Goal: Browse casually

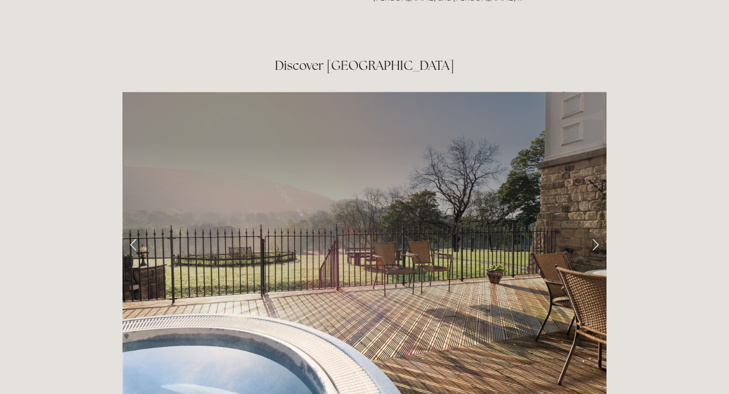
scroll to position [1623, 0]
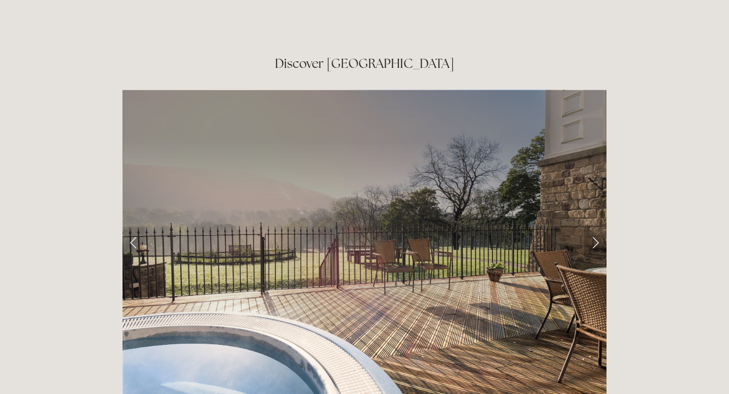
click at [596, 227] on link "Next Slide" at bounding box center [596, 242] width 22 height 30
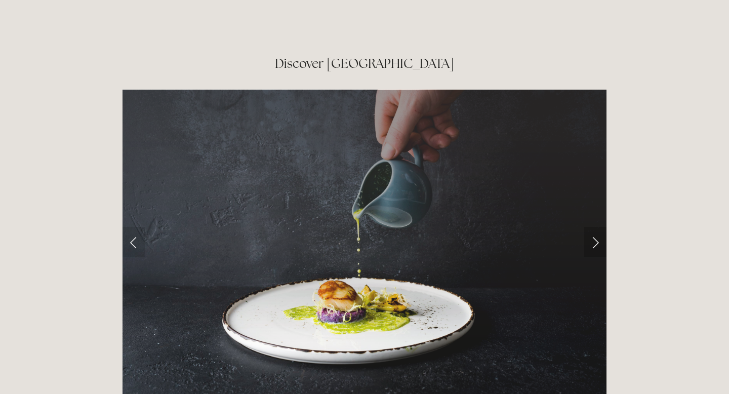
click at [596, 227] on link "Next Slide" at bounding box center [596, 242] width 22 height 30
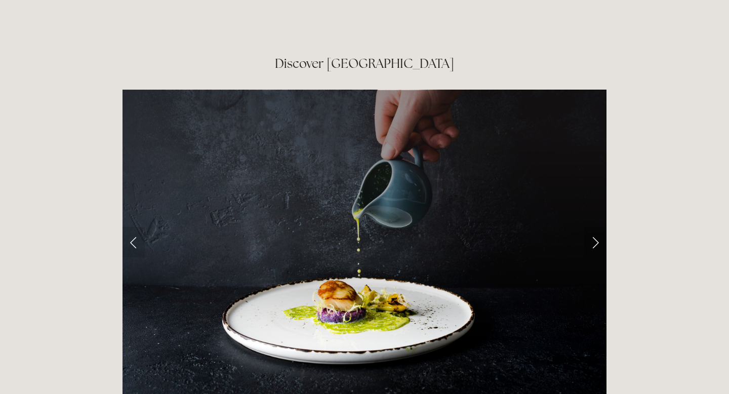
click at [595, 227] on link "Next Slide" at bounding box center [596, 242] width 22 height 30
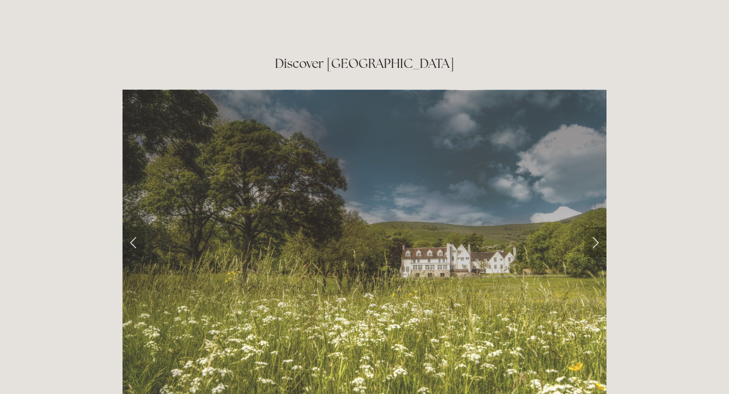
click at [595, 227] on link "Next Slide" at bounding box center [596, 242] width 22 height 30
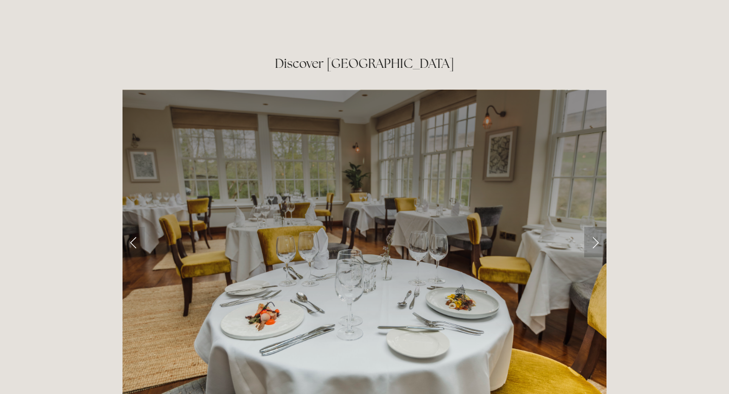
click at [595, 227] on link "Next Slide" at bounding box center [596, 242] width 22 height 30
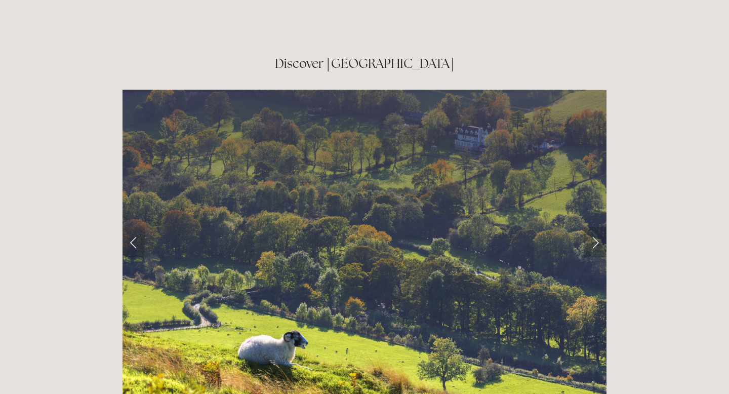
click at [595, 227] on link "Next Slide" at bounding box center [596, 242] width 22 height 30
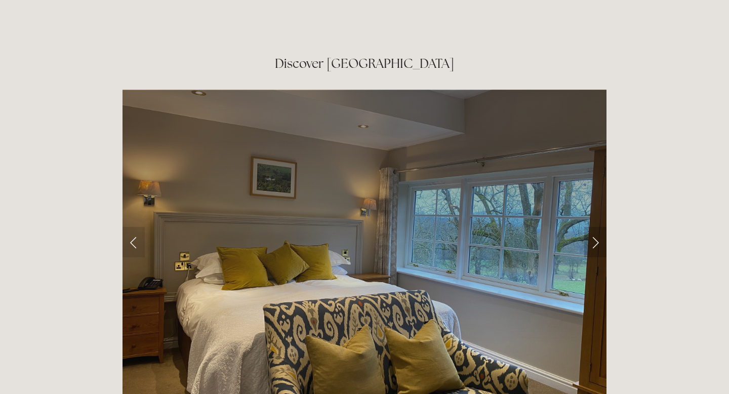
click at [595, 227] on link "Next Slide" at bounding box center [596, 242] width 22 height 30
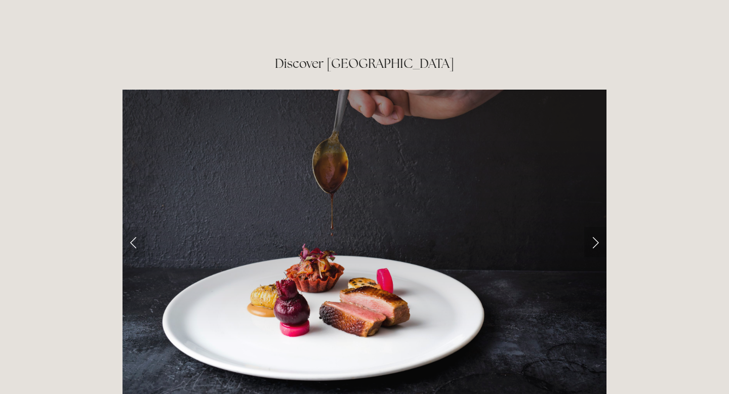
click at [595, 227] on link "Next Slide" at bounding box center [596, 242] width 22 height 30
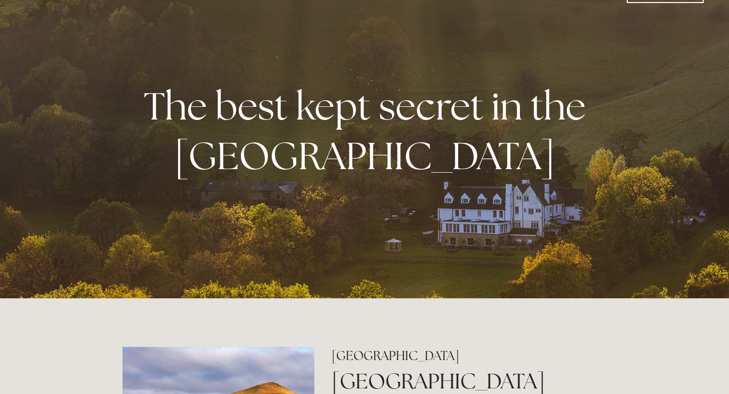
scroll to position [34, 0]
